Goal: Task Accomplishment & Management: Use online tool/utility

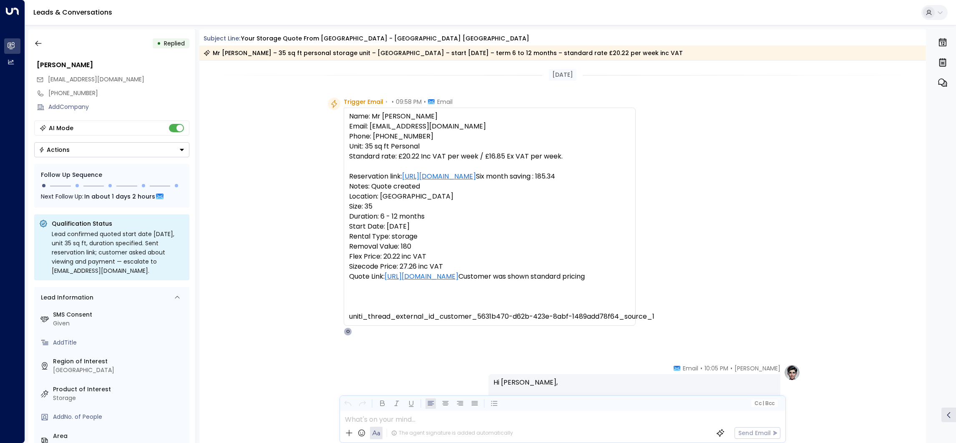
scroll to position [53, 0]
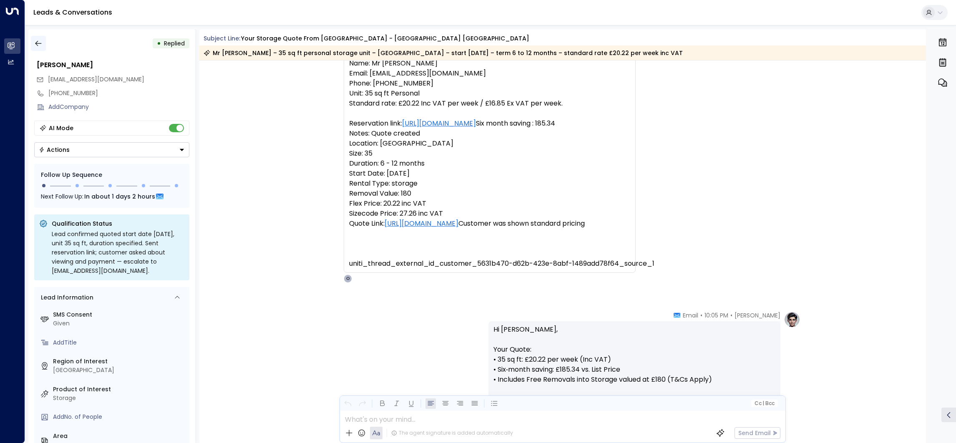
click at [42, 36] on button "button" at bounding box center [38, 43] width 15 height 15
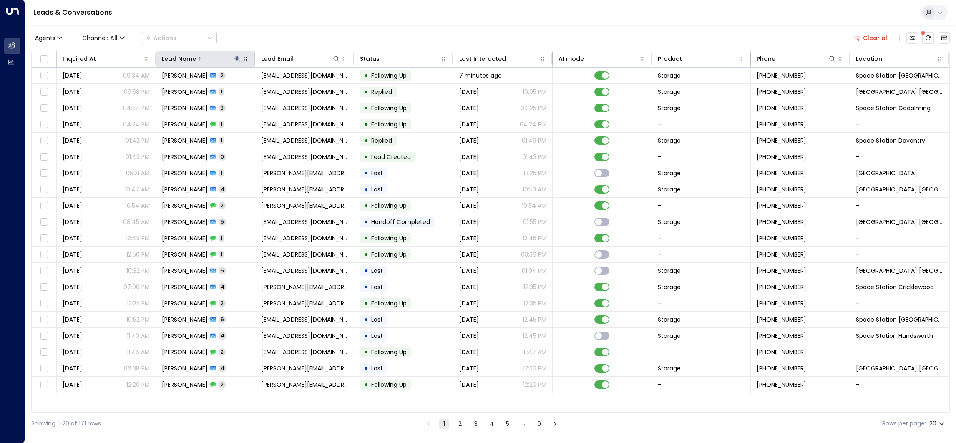
click at [238, 58] on icon at bounding box center [236, 58] width 5 height 5
click at [290, 89] on icon "button" at bounding box center [288, 88] width 5 height 5
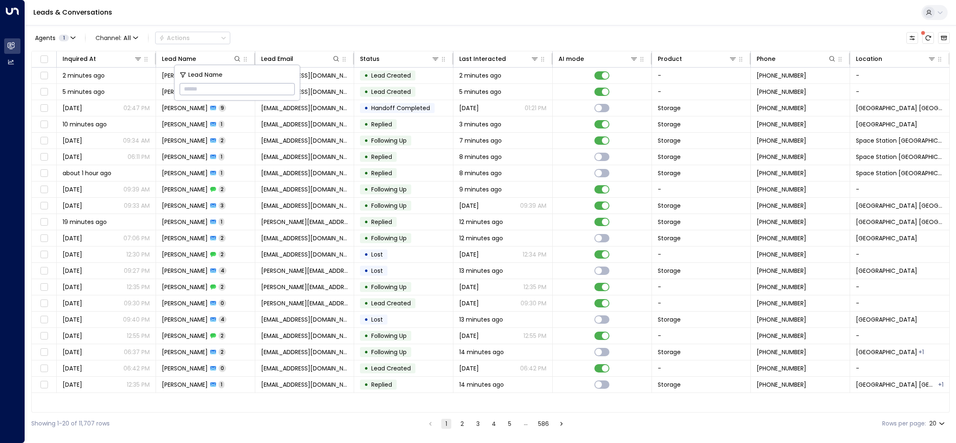
click at [290, 89] on input "text" at bounding box center [237, 88] width 115 height 15
type input "**********"
click at [324, 25] on div "Agents 1 Channel: All Actions Inquired At Lead Name Lead Email Status Last Inte…" at bounding box center [490, 229] width 918 height 409
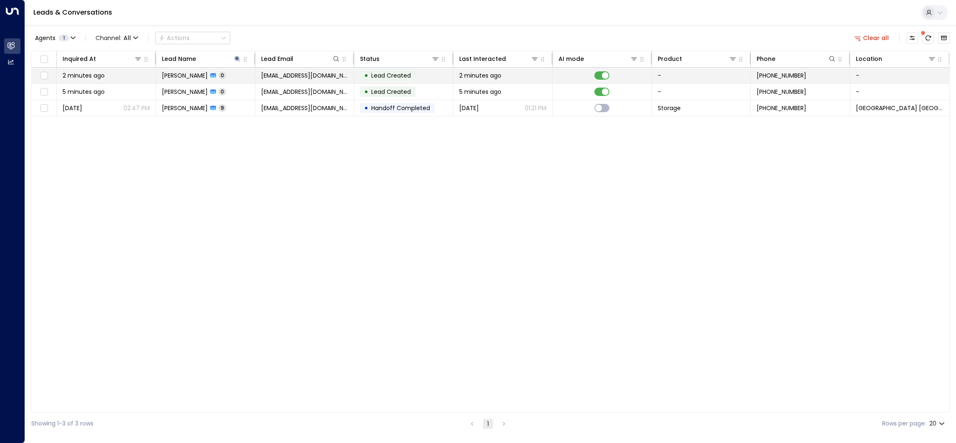
click at [512, 82] on td "2 minutes ago" at bounding box center [502, 76] width 99 height 16
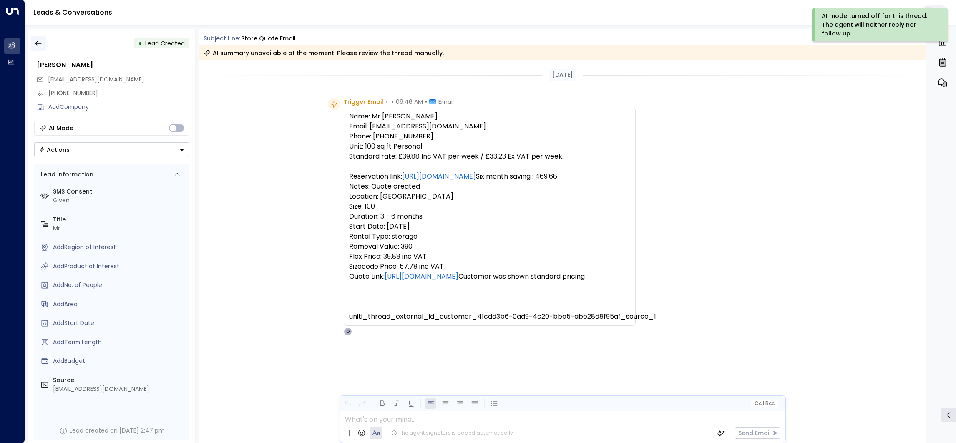
click at [39, 49] on button "button" at bounding box center [38, 43] width 15 height 15
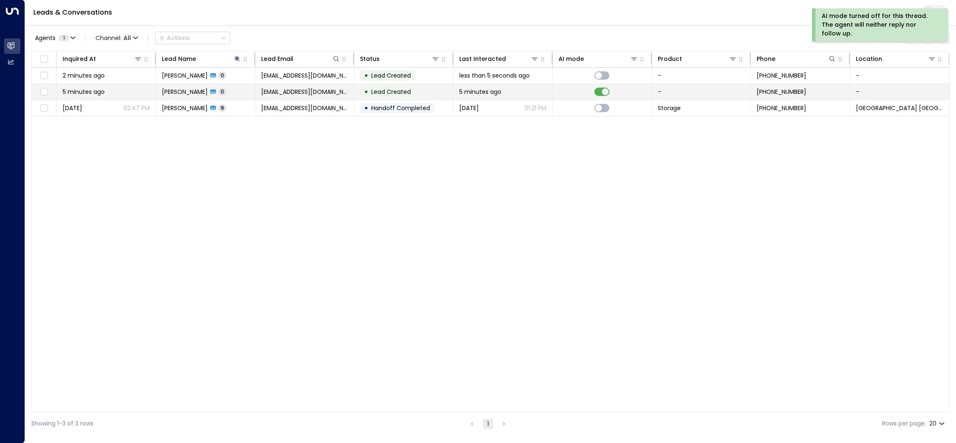
click at [181, 87] on td "[PERSON_NAME] 0" at bounding box center [205, 92] width 99 height 16
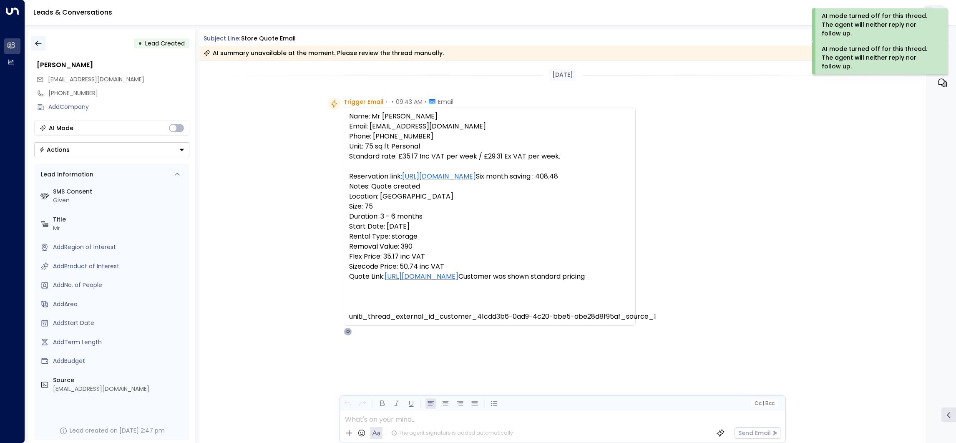
click at [34, 39] on icon "button" at bounding box center [38, 43] width 8 height 8
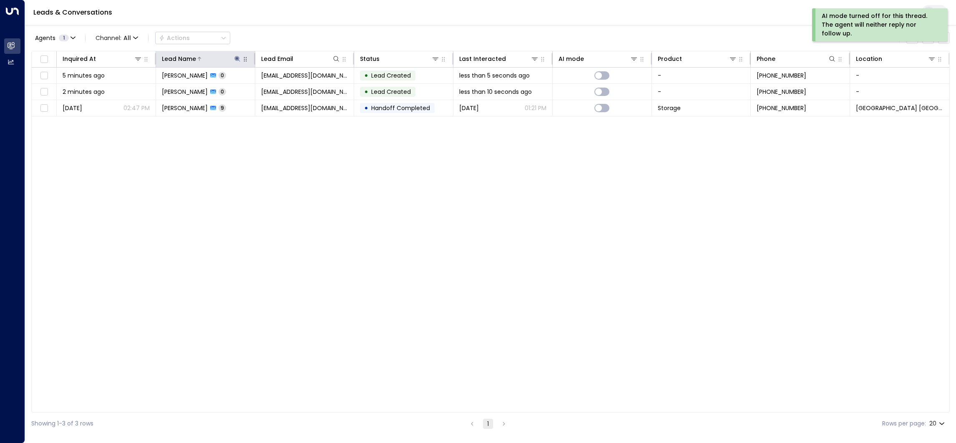
click at [234, 61] on icon at bounding box center [237, 58] width 7 height 7
click at [292, 90] on icon "button" at bounding box center [289, 89] width 7 height 7
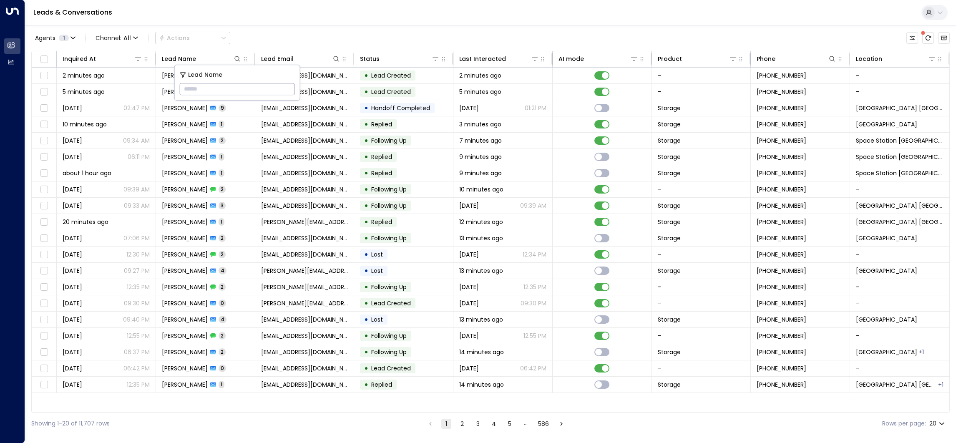
click at [367, 46] on div "Agents 1 Channel: All Actions" at bounding box center [490, 38] width 918 height 18
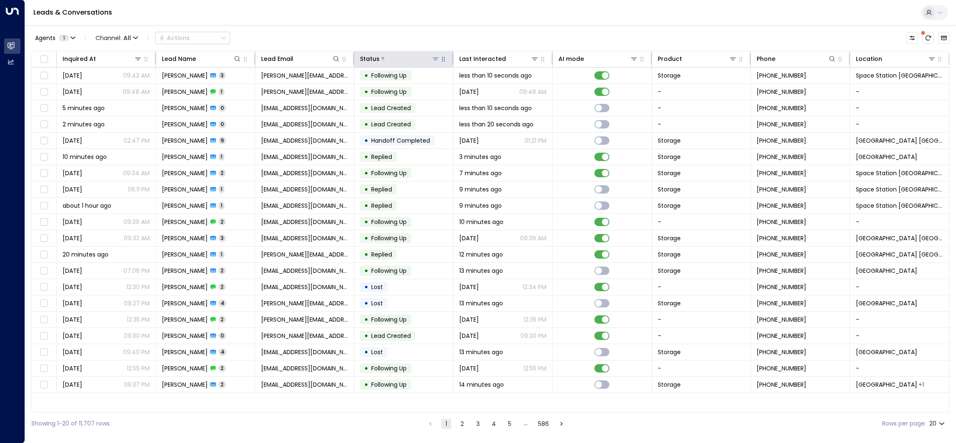
click at [434, 60] on icon at bounding box center [435, 58] width 7 height 7
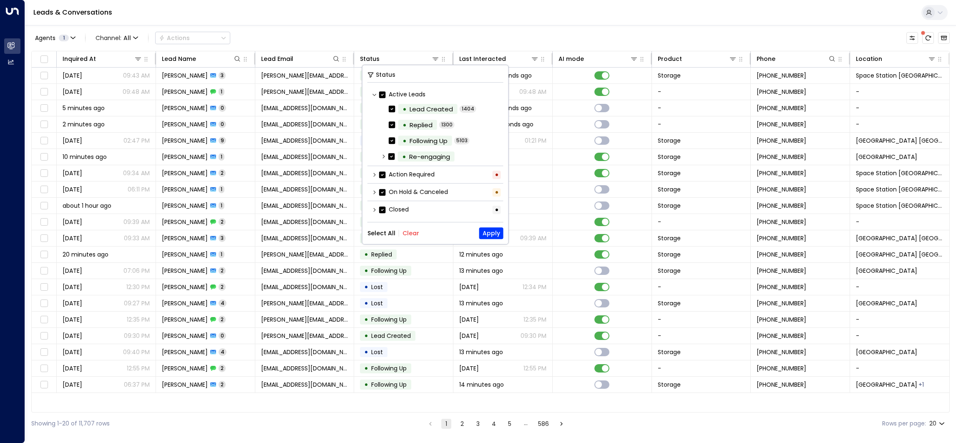
click at [404, 232] on button "Clear" at bounding box center [410, 233] width 17 height 7
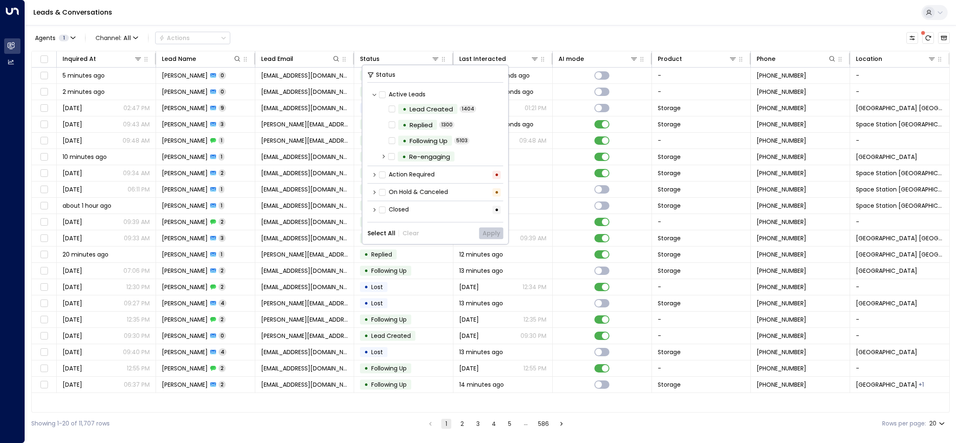
click at [409, 174] on label "Action Required" at bounding box center [406, 174] width 55 height 9
click at [489, 229] on button "Apply" at bounding box center [491, 233] width 24 height 12
